Goal: Task Accomplishment & Management: Manage account settings

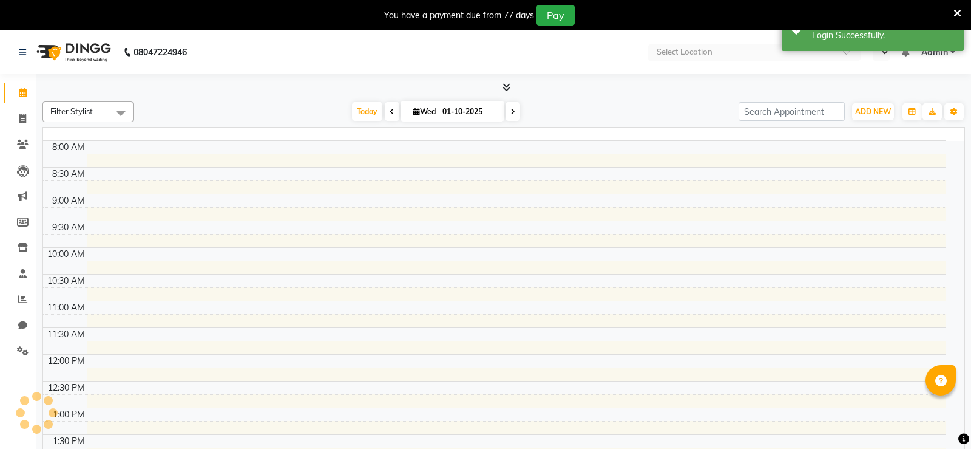
select select "en"
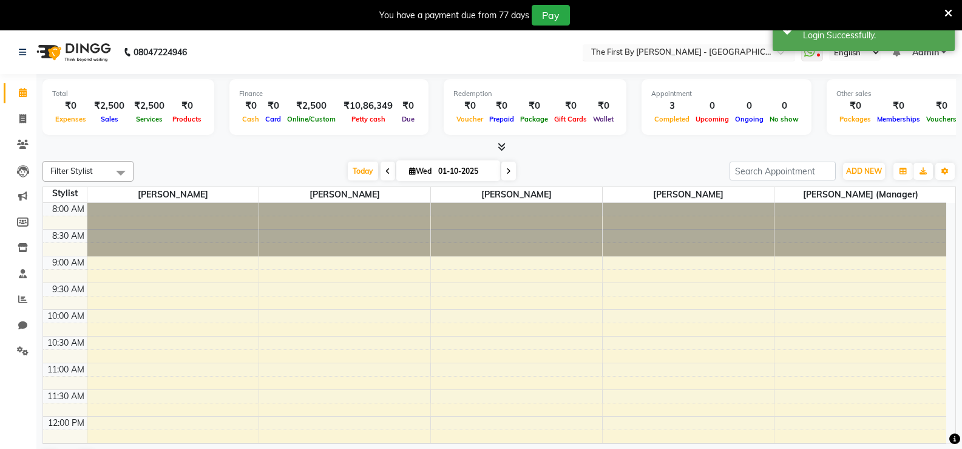
click at [736, 50] on input "text" at bounding box center [677, 53] width 176 height 12
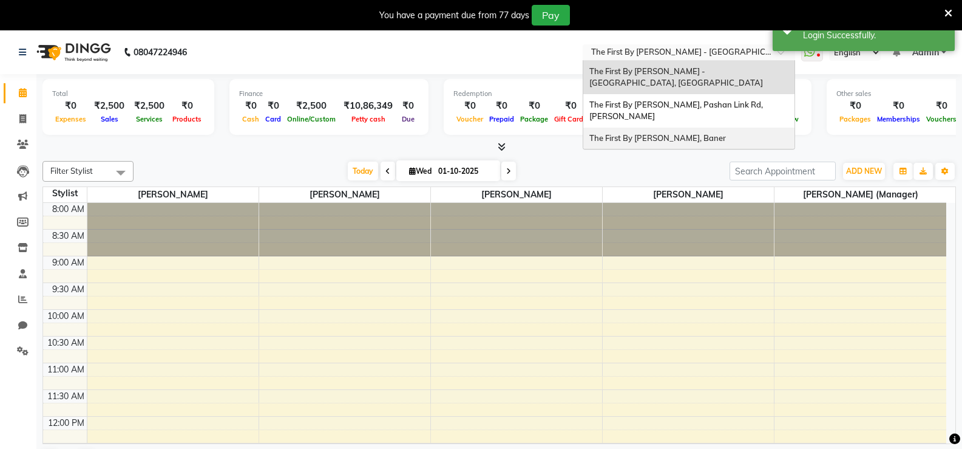
click at [645, 144] on div "The First By [PERSON_NAME], Baner" at bounding box center [688, 138] width 211 height 22
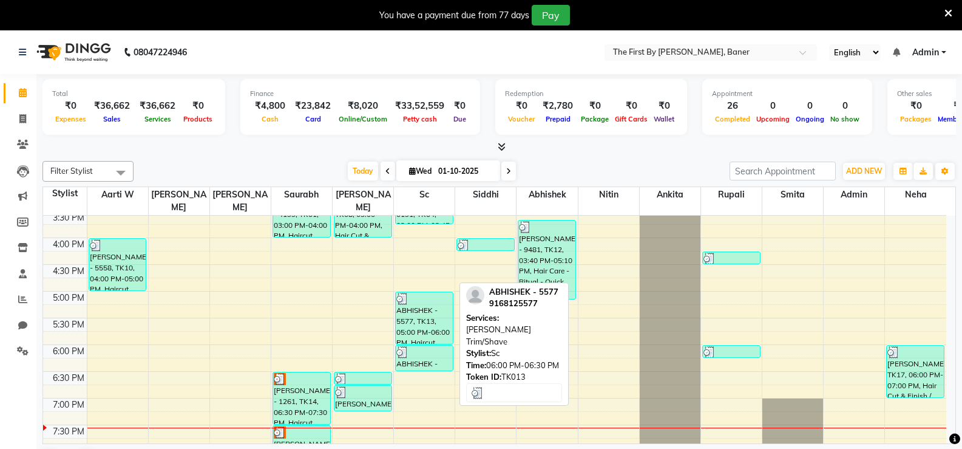
scroll to position [453, 0]
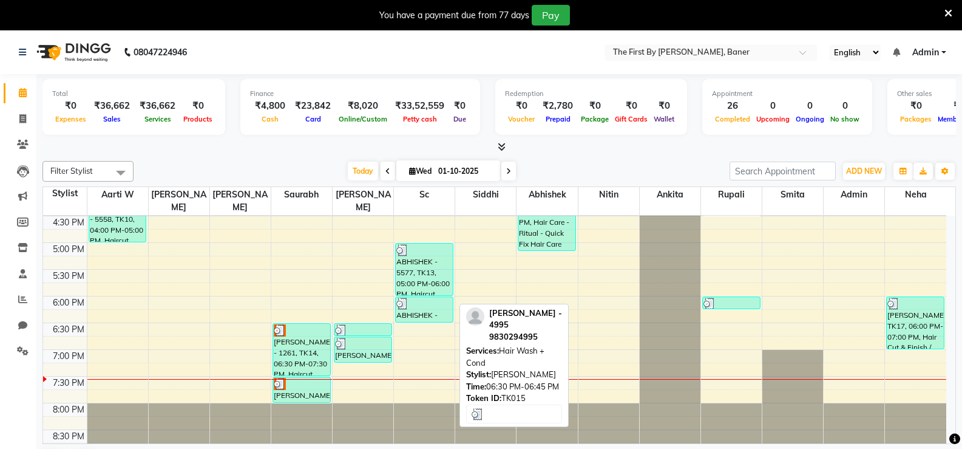
click at [359, 337] on div at bounding box center [363, 343] width 56 height 12
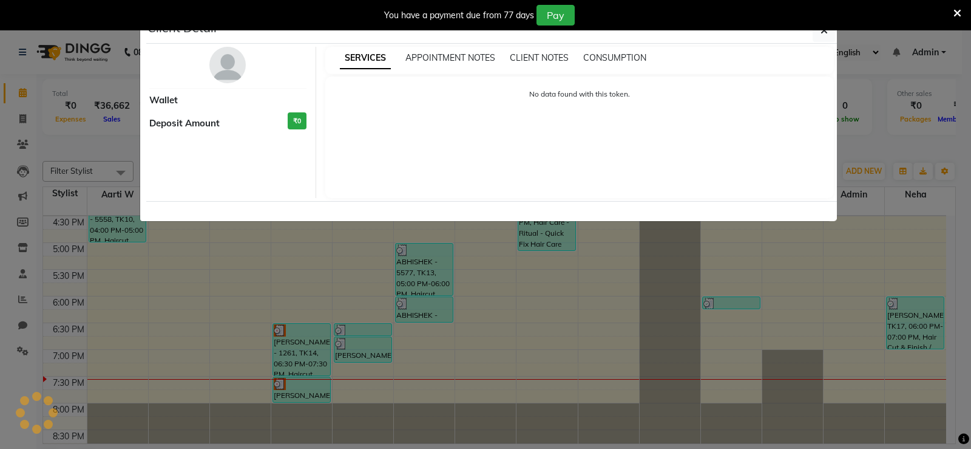
select select "3"
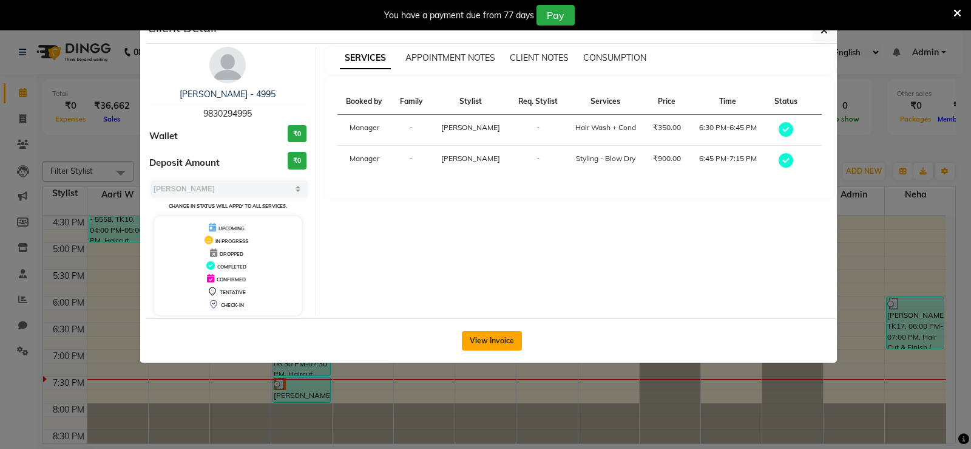
click at [484, 331] on button "View Invoice" at bounding box center [492, 340] width 60 height 19
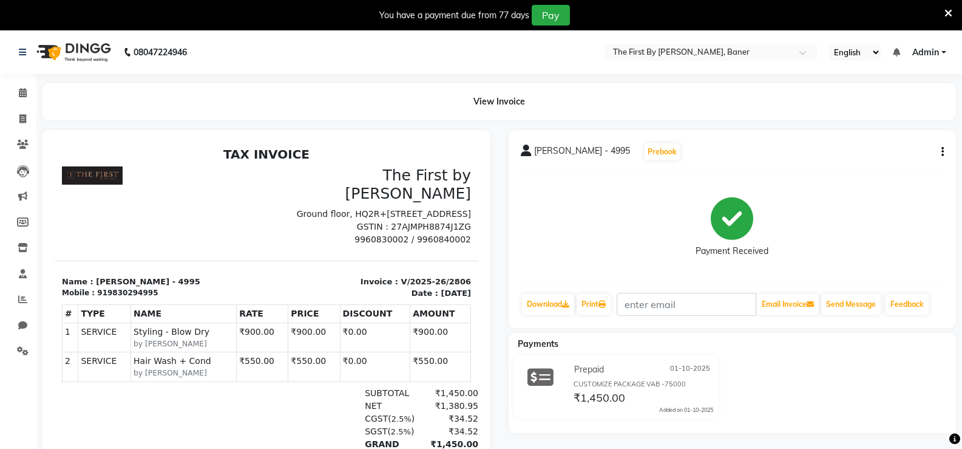
click at [944, 149] on div "[PERSON_NAME] - 4995 Prebook Payment Received Download Print Email Invoice Send…" at bounding box center [733, 229] width 448 height 198
click at [941, 157] on button "button" at bounding box center [940, 152] width 7 height 13
click at [857, 151] on div "Edit Item Staff" at bounding box center [882, 151] width 83 height 15
select select
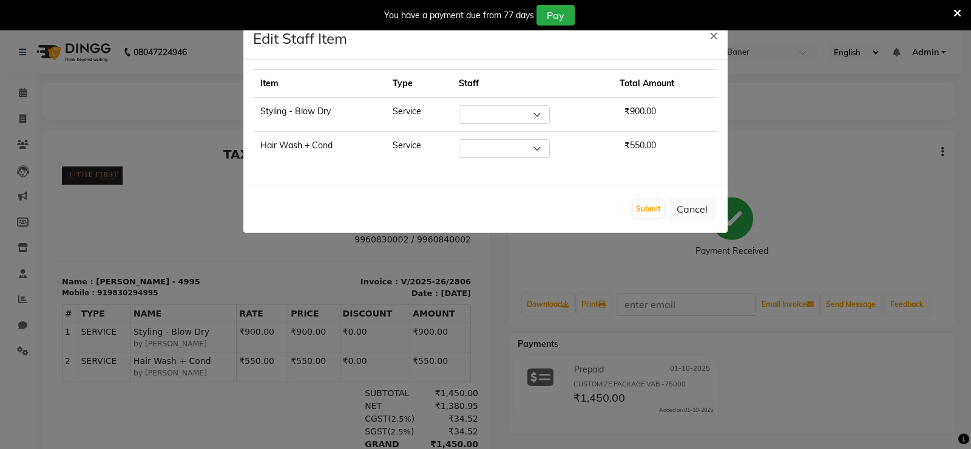
select select "49040"
click at [464, 116] on select "Select Aarti W Abhishek Admin [PERSON_NAME] [PERSON_NAME] [PERSON_NAME] Manager…" at bounding box center [504, 114] width 91 height 19
select select "49037"
click at [459, 105] on select "Select Aarti W Abhishek Admin [PERSON_NAME] [PERSON_NAME] [PERSON_NAME] Manager…" at bounding box center [504, 114] width 91 height 19
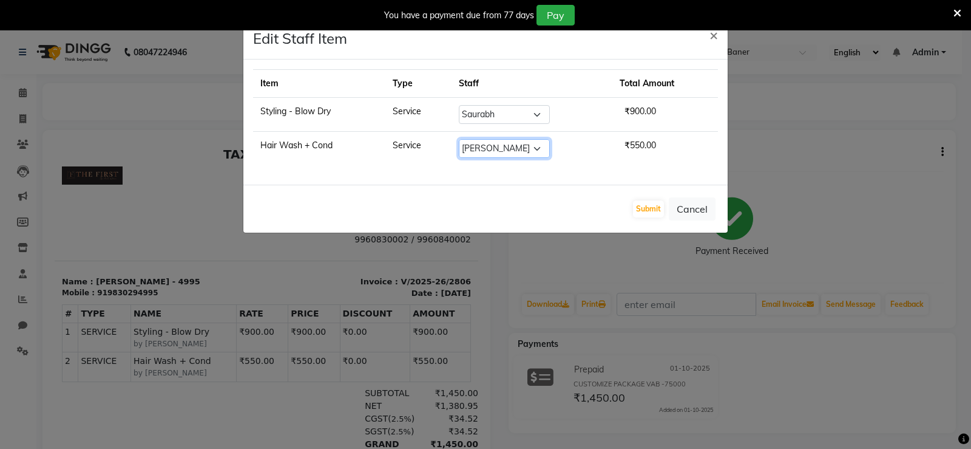
click at [500, 145] on select "Select Aarti W Abhishek Admin [PERSON_NAME] [PERSON_NAME] [PERSON_NAME] Manager…" at bounding box center [504, 148] width 91 height 19
select select "49037"
click at [459, 139] on select "Select Aarti W Abhishek Admin [PERSON_NAME] [PERSON_NAME] [PERSON_NAME] Manager…" at bounding box center [504, 148] width 91 height 19
click at [642, 203] on button "Submit" at bounding box center [648, 208] width 31 height 17
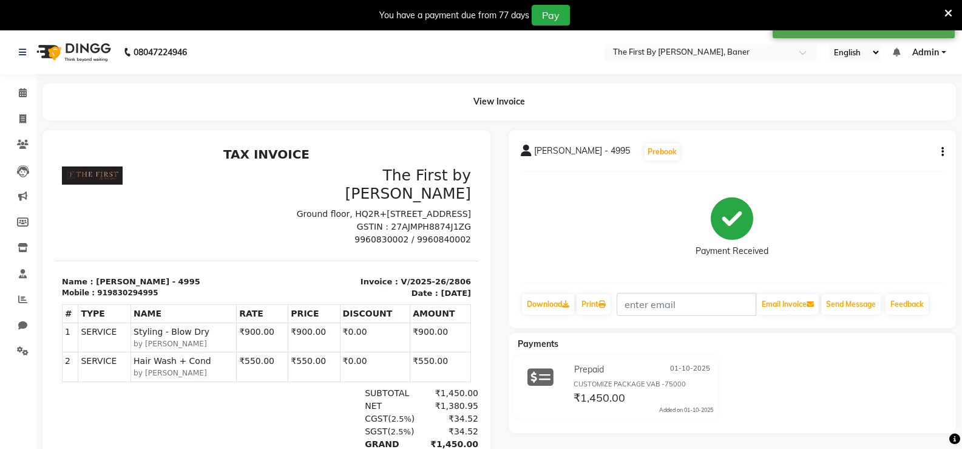
click at [938, 52] on span "Admin" at bounding box center [925, 52] width 27 height 13
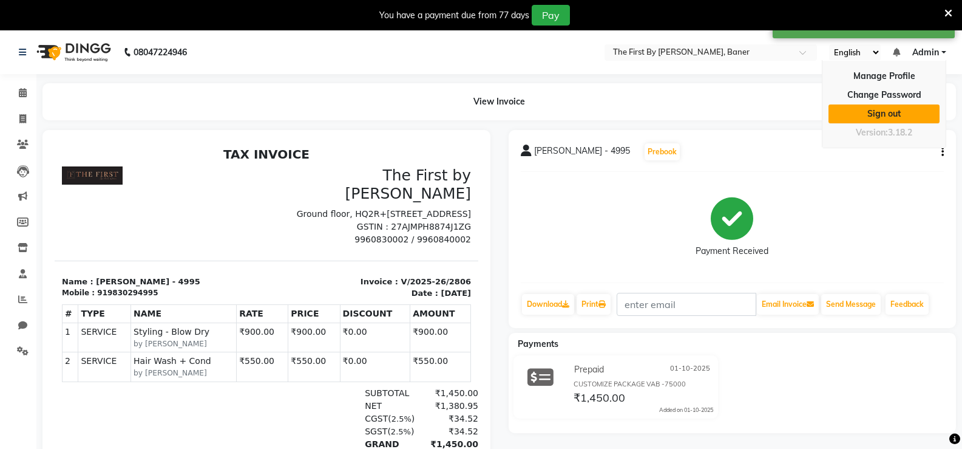
click at [875, 108] on link "Sign out" at bounding box center [883, 113] width 111 height 19
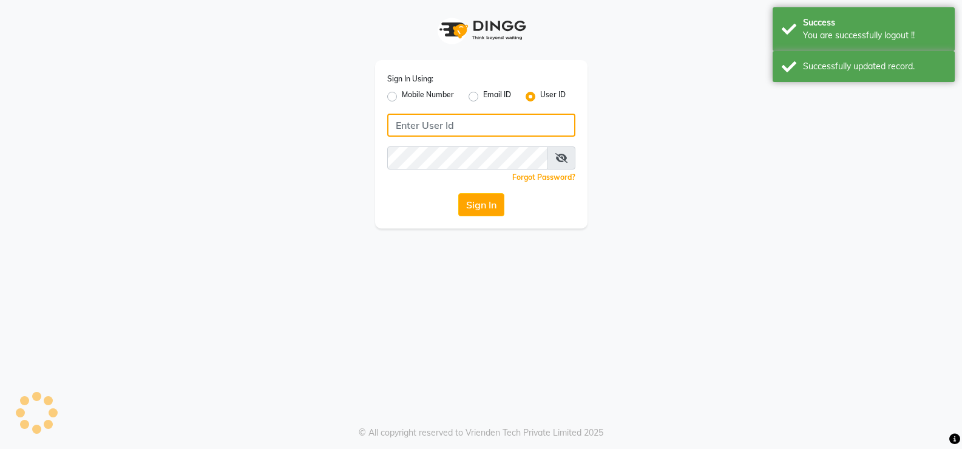
type input "9960830002"
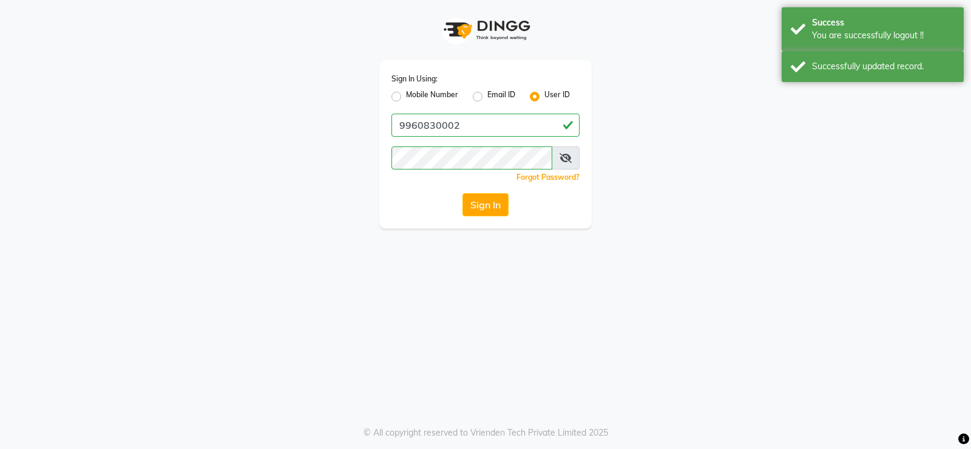
click at [429, 101] on label "Mobile Number" at bounding box center [432, 96] width 52 height 15
click at [425, 98] on label "Mobile Number" at bounding box center [432, 96] width 52 height 15
click at [414, 97] on input "Mobile Number" at bounding box center [410, 93] width 8 height 8
radio input "true"
radio input "false"
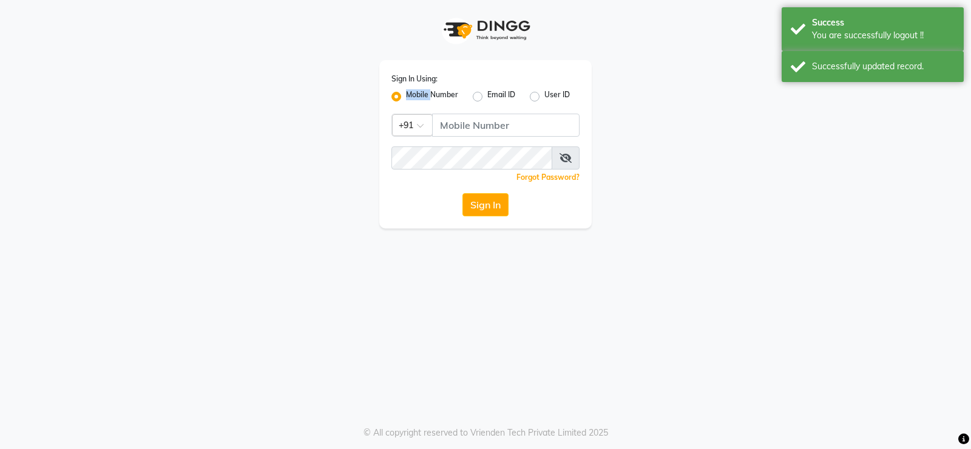
click at [425, 97] on label "Mobile Number" at bounding box center [432, 96] width 52 height 15
click at [414, 97] on input "Mobile Number" at bounding box center [410, 93] width 8 height 8
click at [464, 125] on input "Username" at bounding box center [505, 124] width 147 height 23
type input "9960830002"
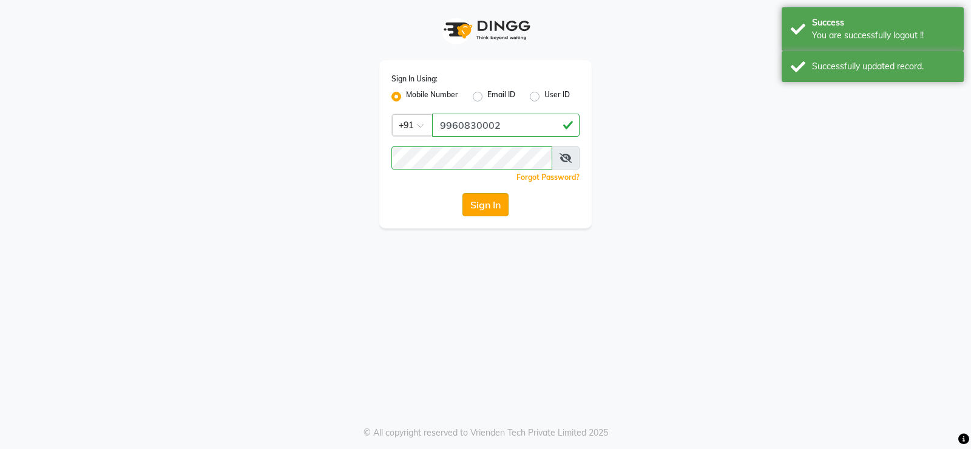
click at [495, 209] on button "Sign In" at bounding box center [485, 204] width 46 height 23
